Goal: Information Seeking & Learning: Learn about a topic

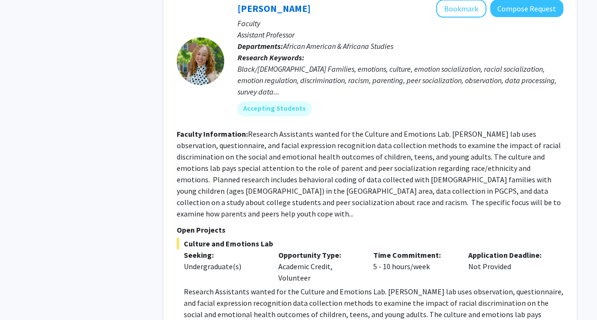
scroll to position [3768, 0]
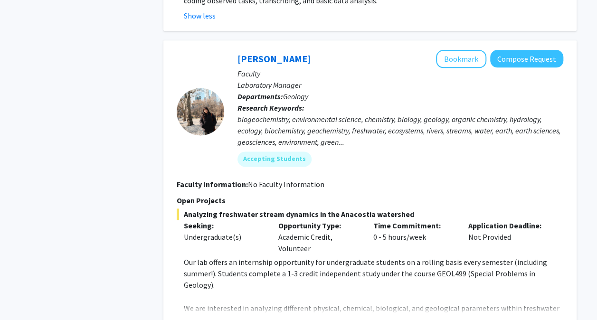
scroll to position [4207, 0]
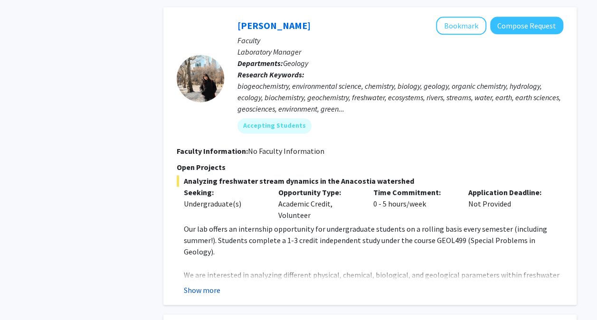
click at [213, 284] on button "Show more" at bounding box center [202, 289] width 37 height 11
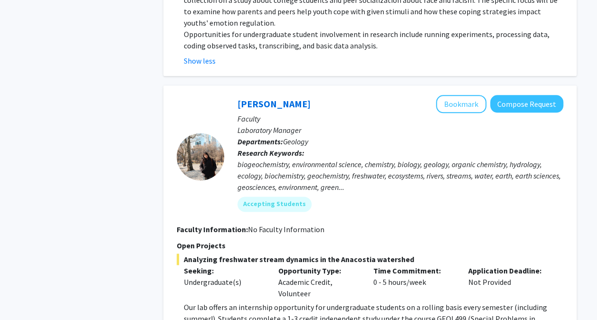
scroll to position [4128, 0]
click at [454, 96] on button "Bookmark" at bounding box center [461, 105] width 50 height 18
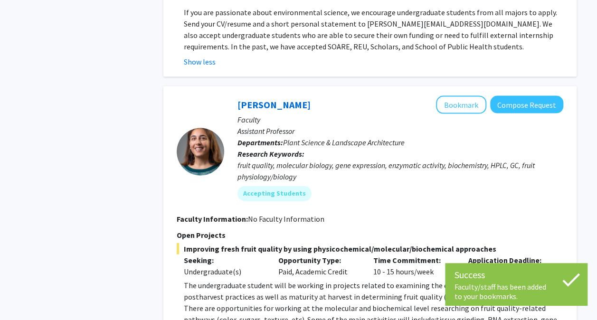
scroll to position [4527, 0]
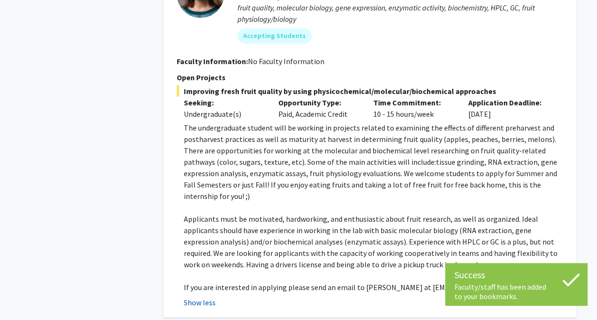
scroll to position [4684, 0]
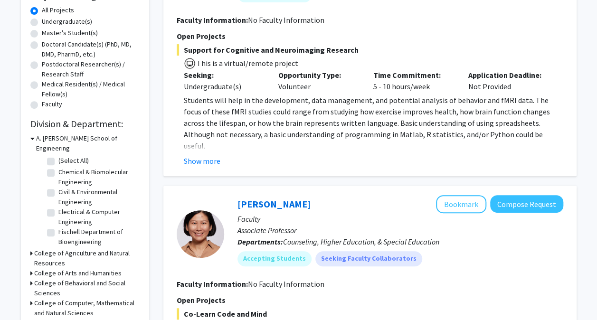
scroll to position [176, 0]
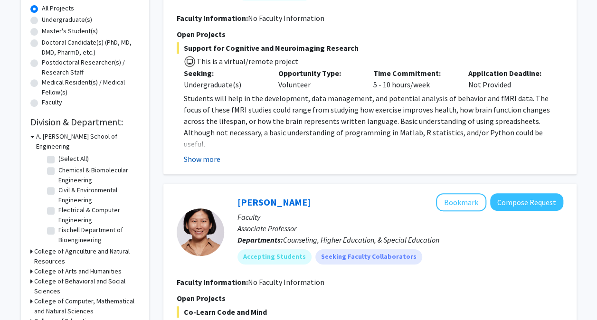
click at [213, 160] on button "Show more" at bounding box center [202, 158] width 37 height 11
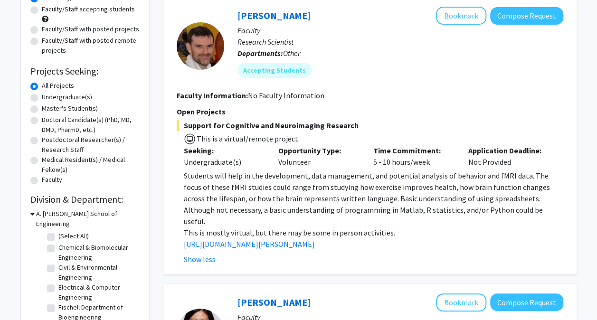
scroll to position [96, 0]
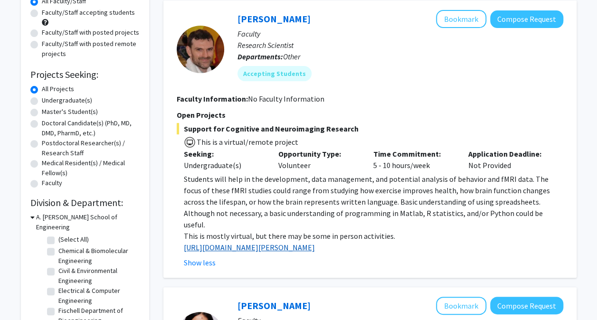
click at [256, 243] on link "[URL][DOMAIN_NAME][PERSON_NAME]" at bounding box center [249, 248] width 131 height 10
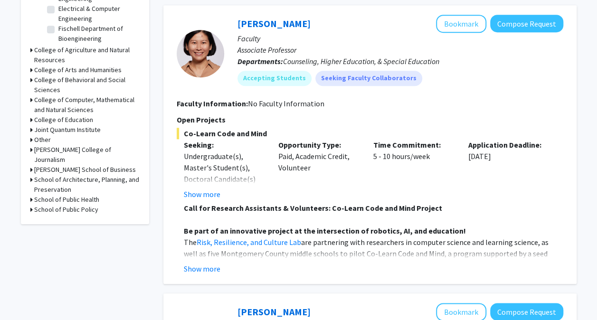
scroll to position [378, 0]
click at [216, 263] on button "Show more" at bounding box center [202, 268] width 37 height 11
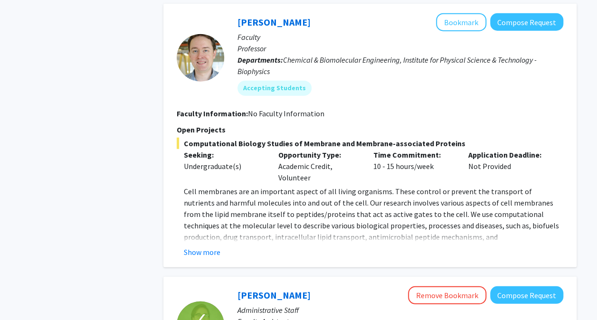
scroll to position [1137, 0]
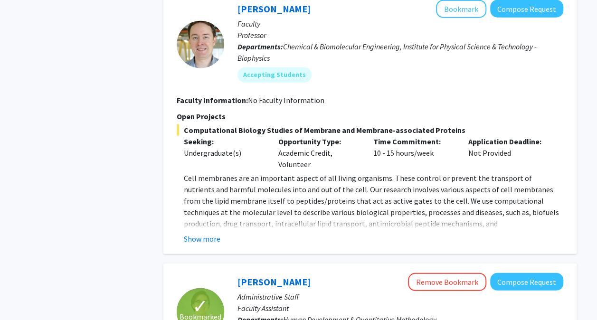
click at [210, 222] on div "[PERSON_NAME] Bookmark Compose Request Faculty Professor Departments: Chemical …" at bounding box center [369, 122] width 413 height 264
click at [206, 208] on fg-read-more "Cell membranes are an important aspect of all living organisms. These control o…" at bounding box center [370, 208] width 387 height 72
click at [206, 233] on button "Show more" at bounding box center [202, 238] width 37 height 11
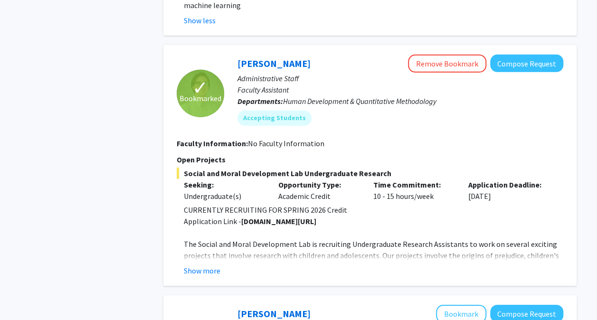
scroll to position [1426, 0]
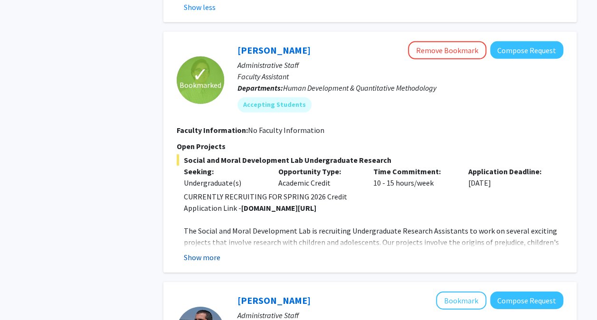
click at [201, 252] on button "Show more" at bounding box center [202, 257] width 37 height 11
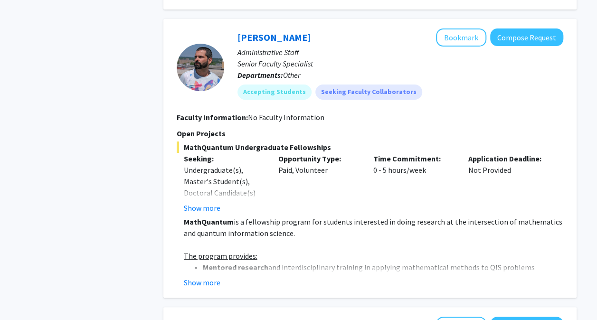
scroll to position [1792, 0]
click at [218, 277] on button "Show more" at bounding box center [202, 282] width 37 height 11
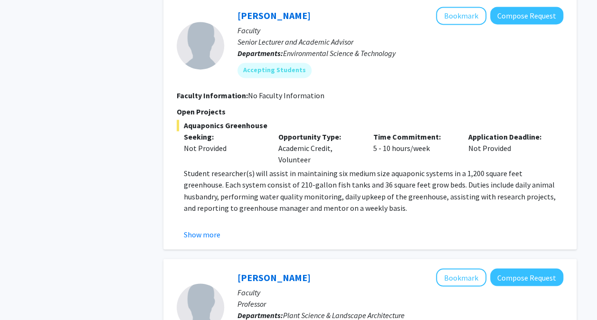
scroll to position [2490, 0]
click at [211, 228] on button "Show more" at bounding box center [202, 233] width 37 height 11
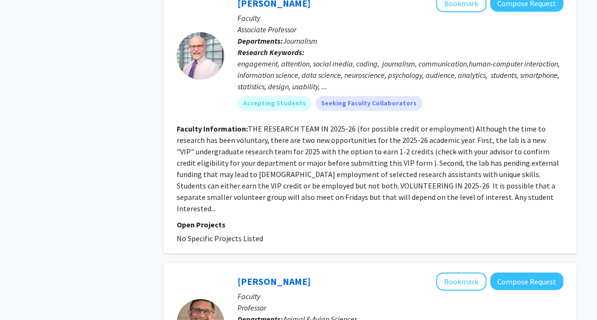
scroll to position [3099, 0]
